Goal: Information Seeking & Learning: Learn about a topic

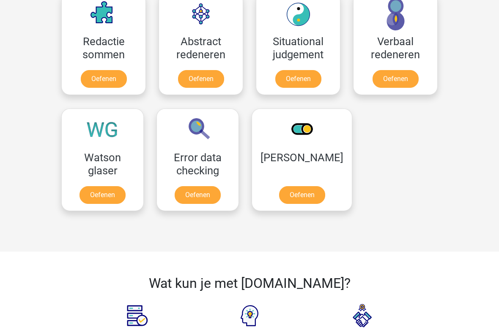
scroll to position [665, 0]
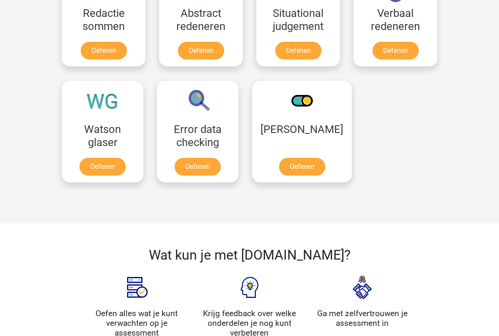
click at [291, 161] on link "Oefenen" at bounding box center [302, 167] width 46 height 18
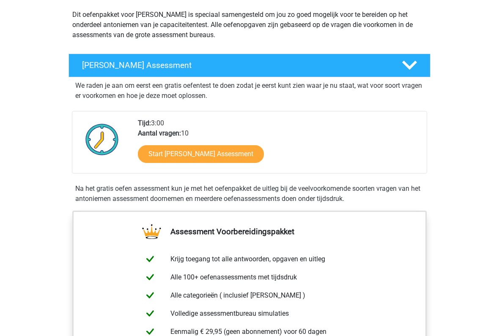
scroll to position [96, 0]
click at [245, 151] on link "Start Antoniemen Gratis Oefen Assessment" at bounding box center [201, 154] width 126 height 18
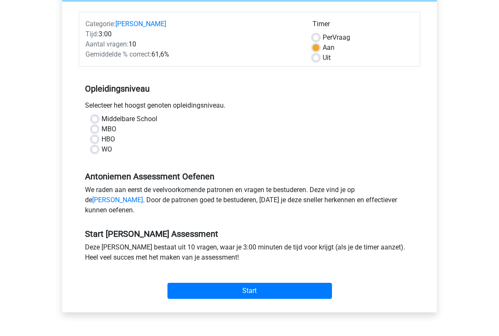
scroll to position [99, 0]
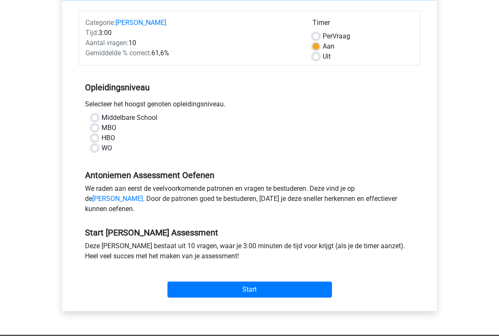
click at [101, 150] on label "WO" at bounding box center [106, 149] width 11 height 10
click at [95, 150] on input "WO" at bounding box center [94, 148] width 7 height 8
radio input "true"
click at [236, 278] on div "Start" at bounding box center [249, 284] width 341 height 30
click at [247, 278] on div "Start" at bounding box center [249, 284] width 341 height 30
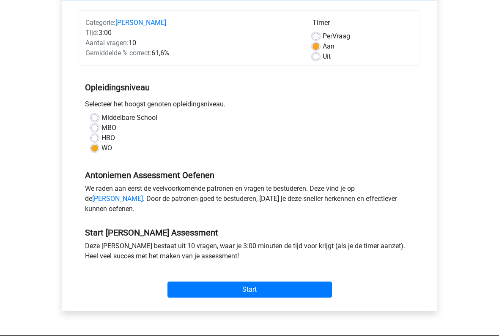
click at [252, 278] on input "Start" at bounding box center [249, 290] width 164 height 16
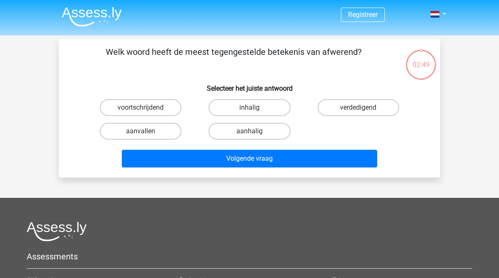
click at [247, 129] on label "aanhalig" at bounding box center [249, 131] width 82 height 17
click at [249, 131] on input "aanhalig" at bounding box center [251, 133] width 5 height 5
radio input "true"
click at [272, 160] on button "Volgende vraag" at bounding box center [250, 159] width 256 height 18
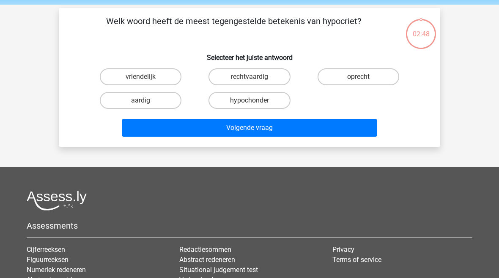
scroll to position [39, 0]
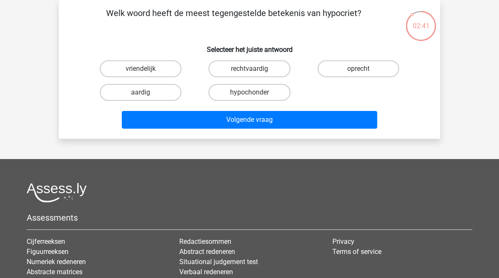
click at [360, 67] on label "oprecht" at bounding box center [358, 68] width 82 height 17
click at [360, 69] on input "oprecht" at bounding box center [360, 71] width 5 height 5
radio input "true"
click at [249, 122] on button "Volgende vraag" at bounding box center [250, 120] width 256 height 18
click at [244, 90] on label "beëindigen" at bounding box center [249, 92] width 82 height 17
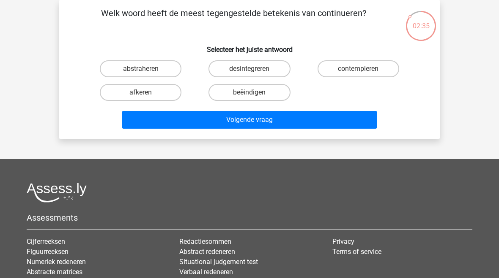
click at [249, 93] on input "beëindigen" at bounding box center [251, 95] width 5 height 5
radio input "true"
click at [256, 121] on button "Volgende vraag" at bounding box center [250, 120] width 256 height 18
click at [359, 70] on input "mager" at bounding box center [360, 71] width 5 height 5
radio input "true"
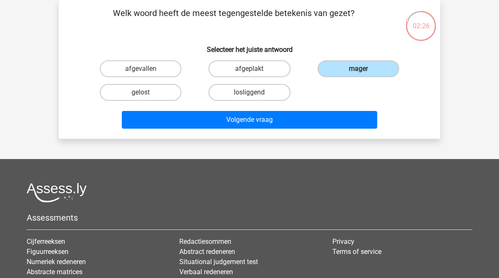
click at [244, 121] on button "Volgende vraag" at bounding box center [250, 120] width 256 height 18
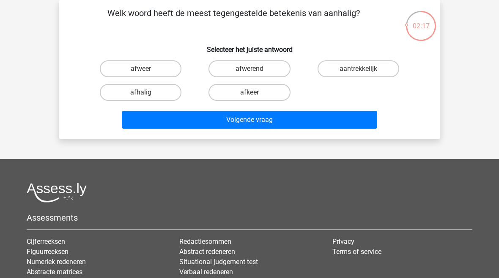
click at [243, 72] on label "afwerend" at bounding box center [249, 68] width 82 height 17
click at [249, 72] on input "afwerend" at bounding box center [251, 71] width 5 height 5
radio input "true"
click at [251, 122] on button "Volgende vraag" at bounding box center [250, 120] width 256 height 18
click at [137, 71] on label "bescheiden" at bounding box center [141, 68] width 82 height 17
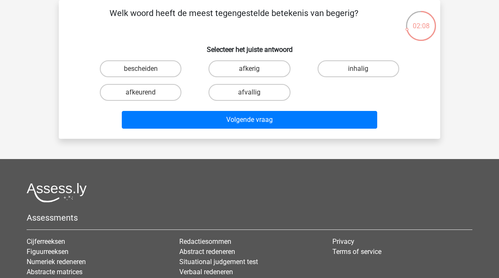
click at [141, 71] on input "bescheiden" at bounding box center [143, 71] width 5 height 5
radio input "true"
click at [250, 117] on button "Volgende vraag" at bounding box center [250, 120] width 256 height 18
click at [358, 69] on label "afschaffen" at bounding box center [358, 68] width 82 height 17
click at [358, 69] on input "afschaffen" at bounding box center [360, 71] width 5 height 5
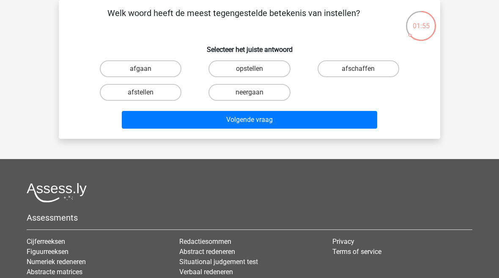
radio input "true"
click at [246, 118] on button "Volgende vraag" at bounding box center [250, 120] width 256 height 18
click at [243, 69] on label "aanzienlijk" at bounding box center [249, 68] width 82 height 17
click at [249, 69] on input "aanzienlijk" at bounding box center [251, 71] width 5 height 5
radio input "true"
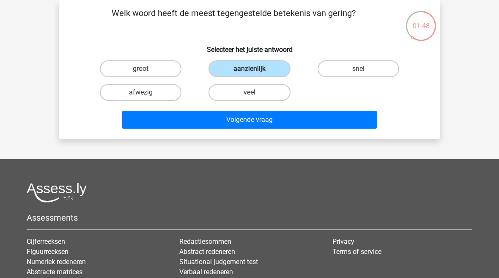
click at [253, 119] on button "Volgende vraag" at bounding box center [250, 120] width 256 height 18
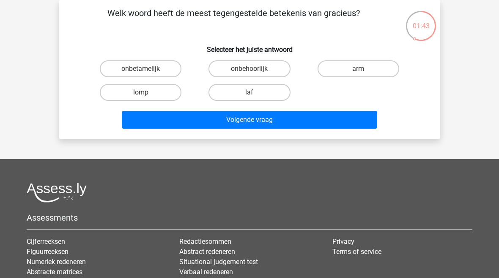
click at [144, 93] on input "lomp" at bounding box center [143, 95] width 5 height 5
radio input "true"
click at [267, 114] on button "Volgende vraag" at bounding box center [250, 120] width 256 height 18
click at [249, 94] on label "mat" at bounding box center [249, 92] width 82 height 17
click at [249, 94] on input "mat" at bounding box center [251, 95] width 5 height 5
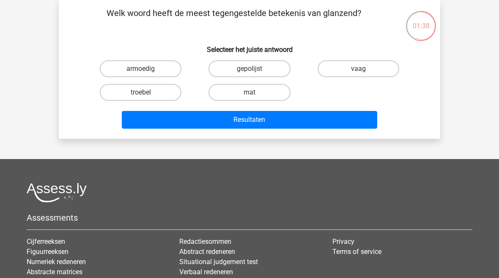
radio input "true"
click at [257, 119] on button "Resultaten" at bounding box center [250, 120] width 256 height 18
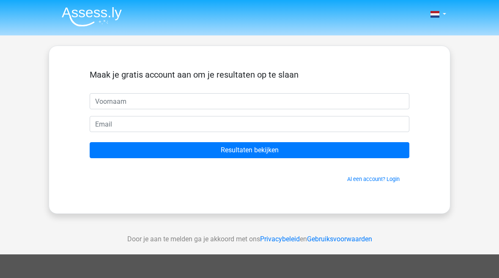
click at [102, 95] on input "text" at bounding box center [249, 101] width 319 height 16
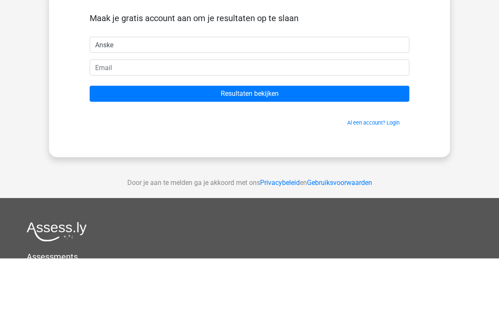
type input "Anske"
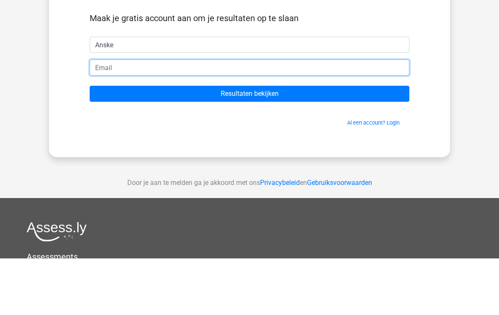
click at [105, 116] on input "email" at bounding box center [249, 124] width 319 height 16
type input "a.deboer.1@kpnmail.nl5"
click at [251, 142] on input "Resultaten bekijken" at bounding box center [249, 150] width 319 height 16
